Goal: Task Accomplishment & Management: Use online tool/utility

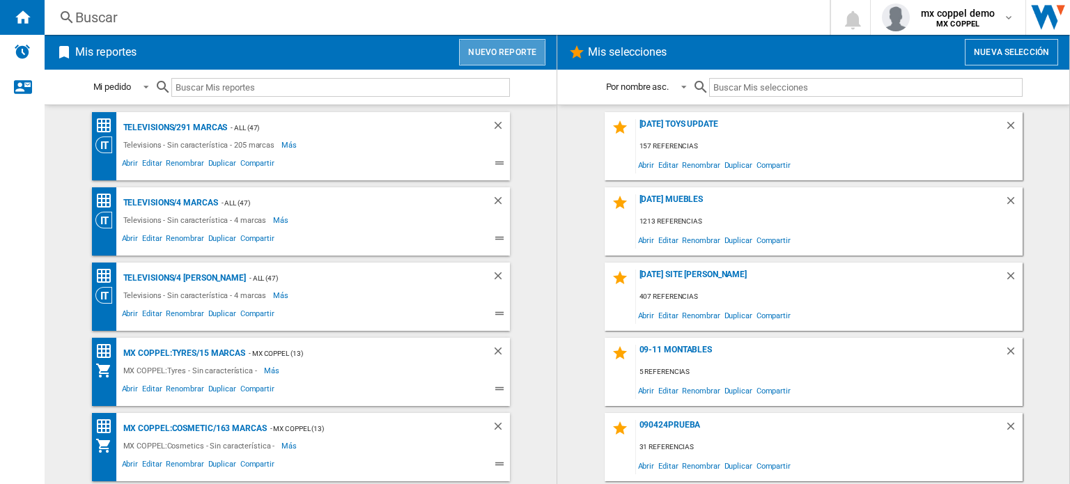
click at [518, 49] on button "Nuevo reporte" at bounding box center [502, 52] width 86 height 26
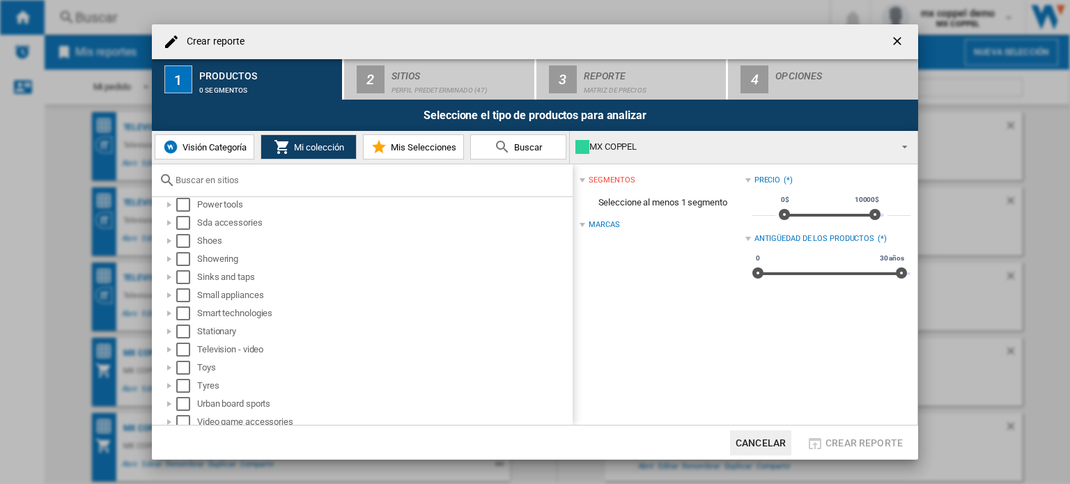
scroll to position [793, 0]
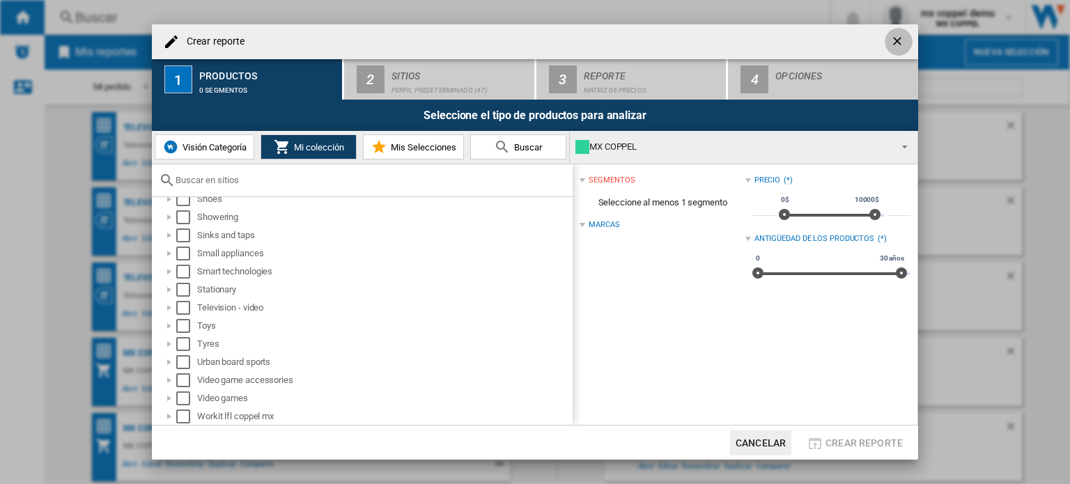
click at [895, 39] on ng-md-icon "getI18NText('BUTTONS.CLOSE_DIALOG')" at bounding box center [899, 42] width 17 height 17
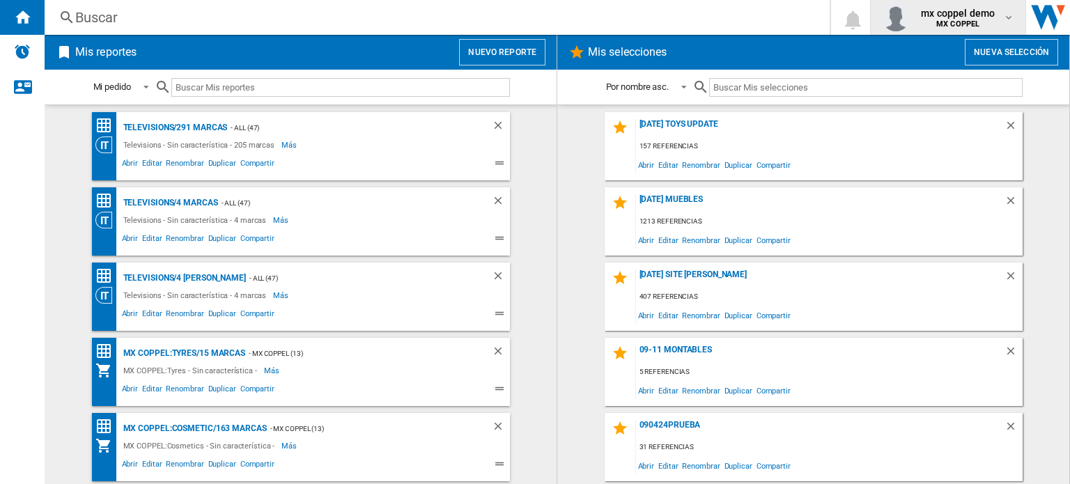
click at [976, 20] on b "MX COPPEL" at bounding box center [958, 24] width 43 height 9
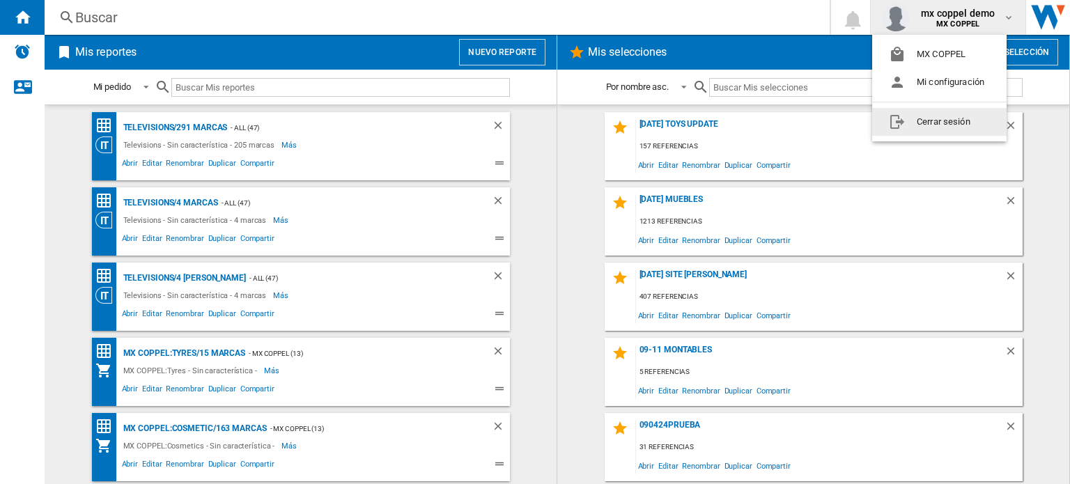
click at [922, 125] on button "Cerrar sesión" at bounding box center [939, 122] width 134 height 28
